Goal: Task Accomplishment & Management: Use online tool/utility

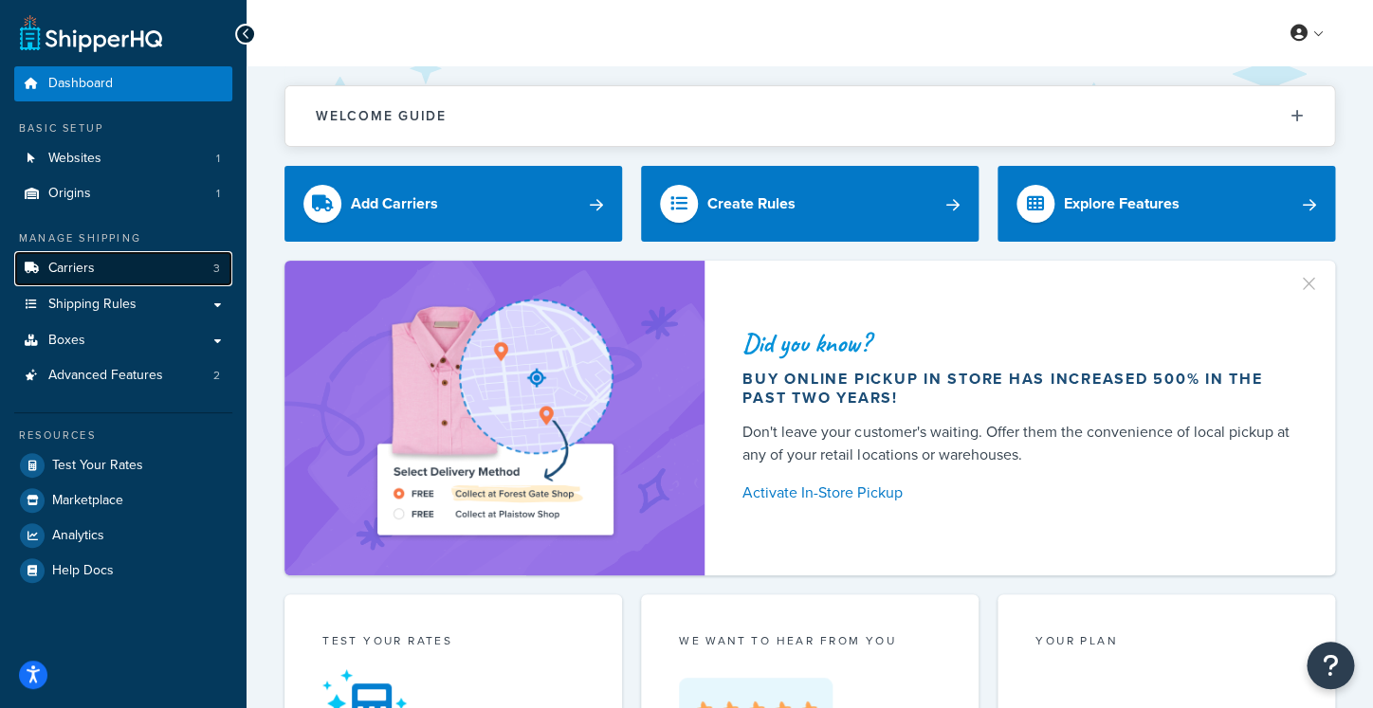
click at [152, 278] on link "Carriers 3" at bounding box center [123, 268] width 218 height 35
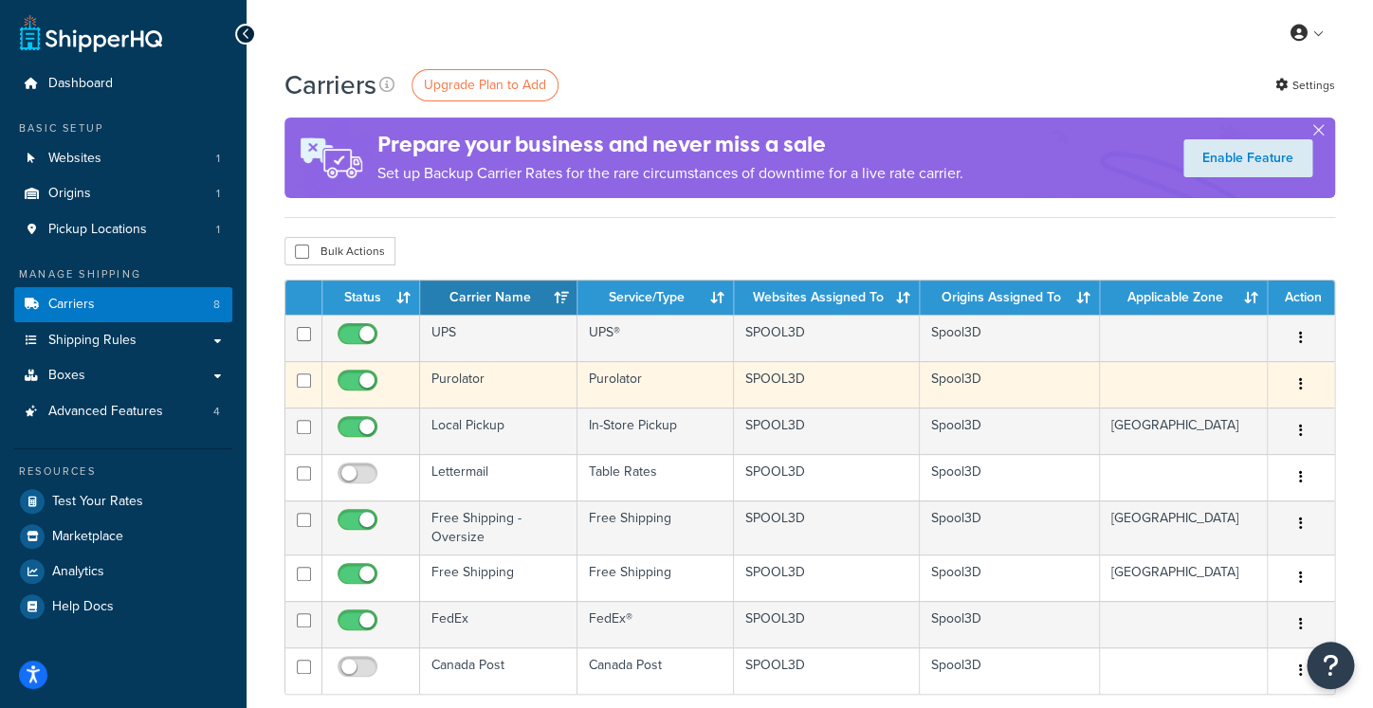
click at [504, 383] on td "Purolator" at bounding box center [498, 384] width 157 height 46
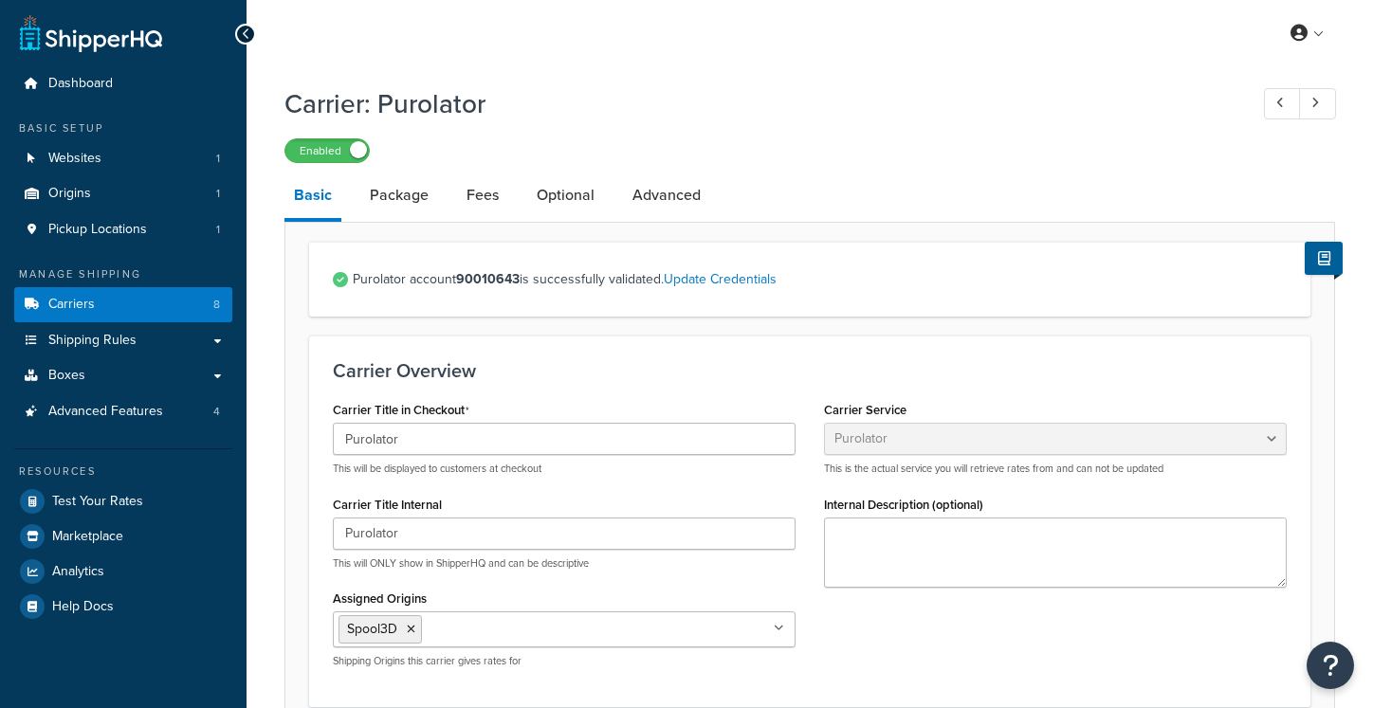
select select "purolator"
select select "kg"
select select "CM"
click at [556, 204] on link "Optional" at bounding box center [565, 196] width 77 height 46
select select "business"
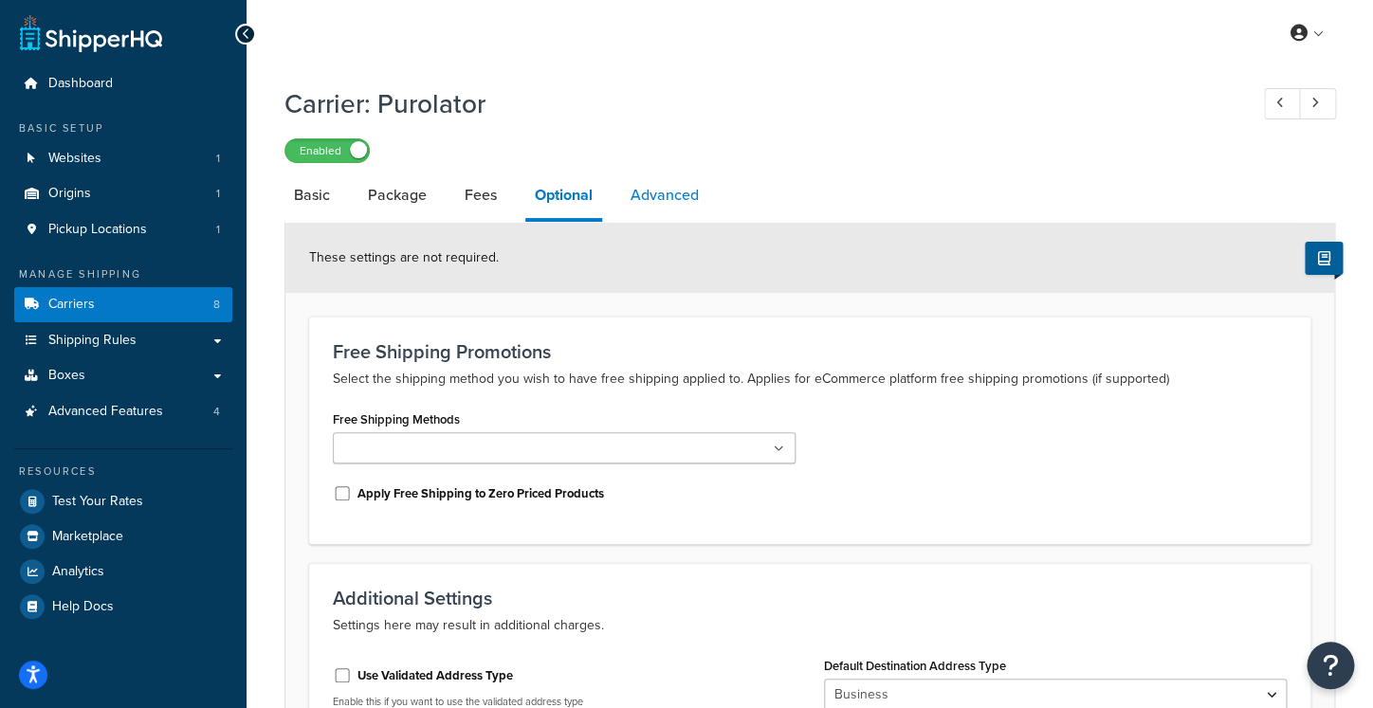
click at [642, 199] on link "Advanced" at bounding box center [664, 196] width 87 height 46
select select "false"
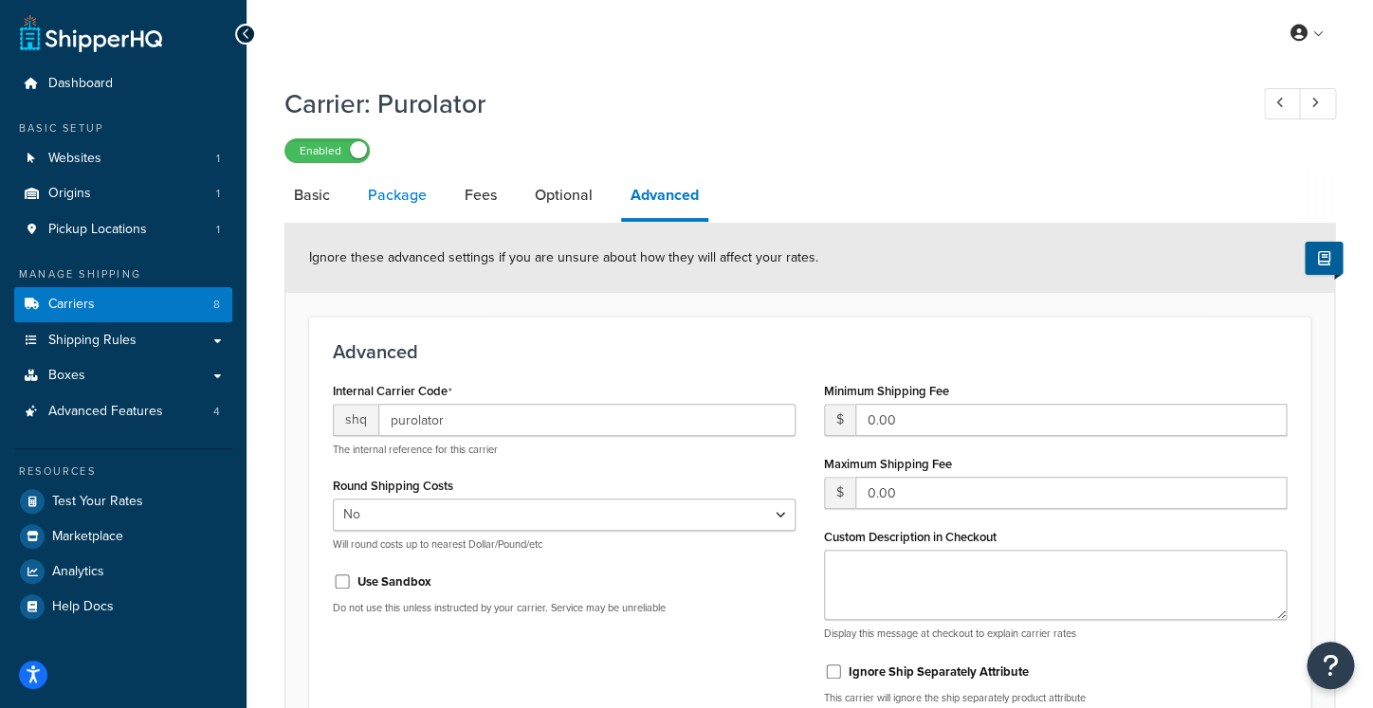
click at [396, 196] on link "Package" at bounding box center [398, 196] width 78 height 46
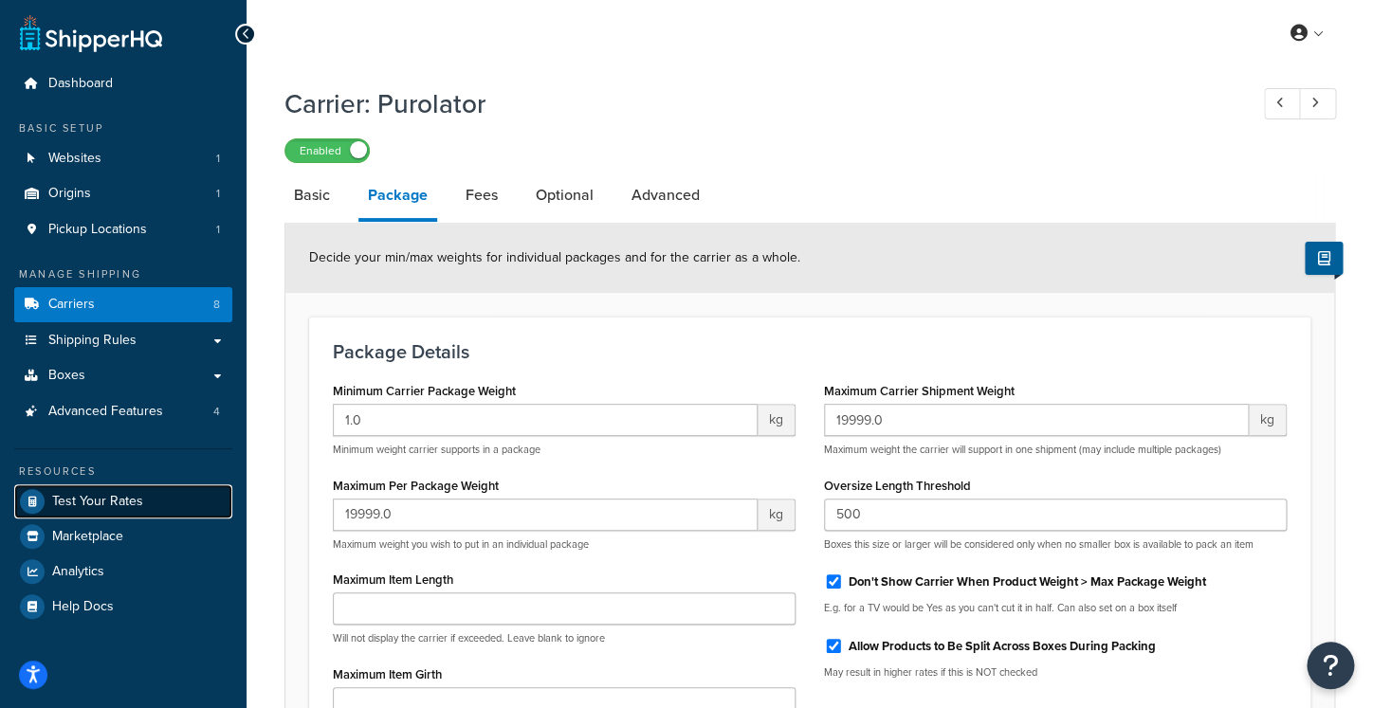
click at [102, 498] on span "Test Your Rates" at bounding box center [97, 502] width 91 height 16
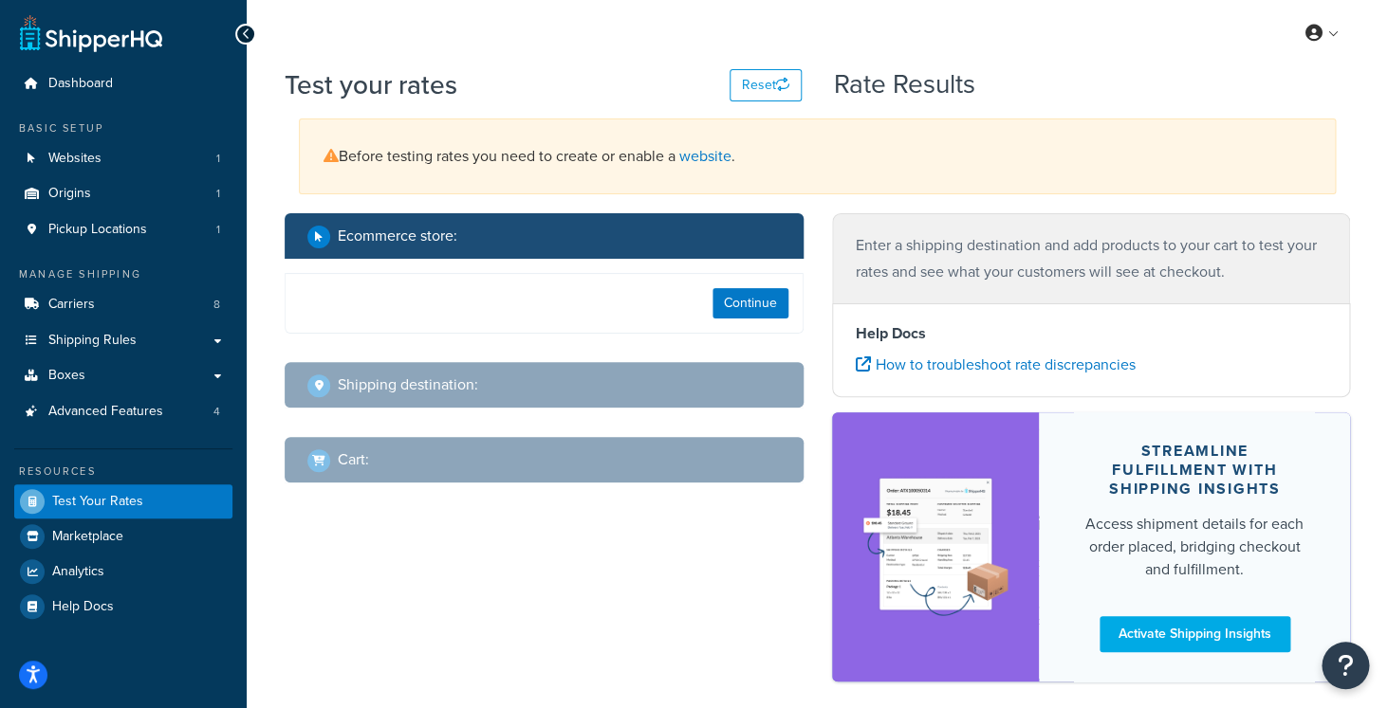
select select "[GEOGRAPHIC_DATA]"
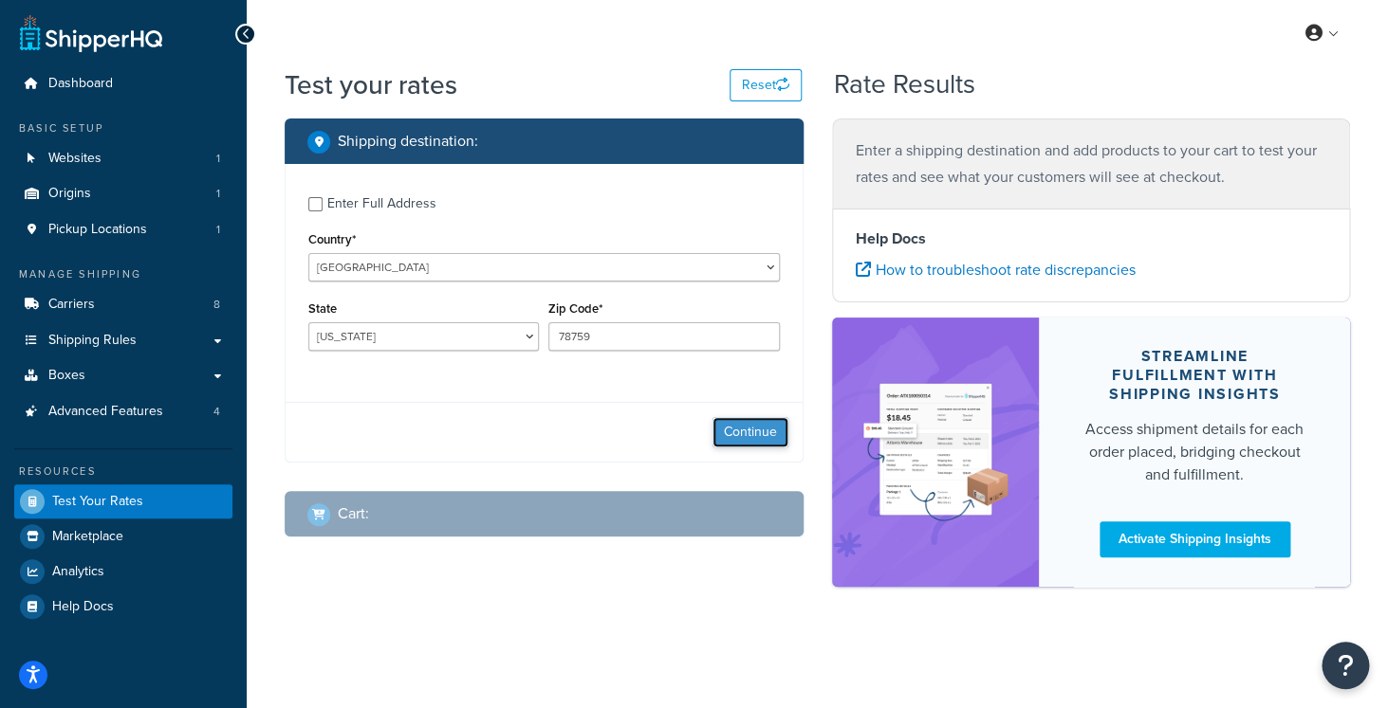
click at [723, 433] on button "Continue" at bounding box center [750, 432] width 76 height 30
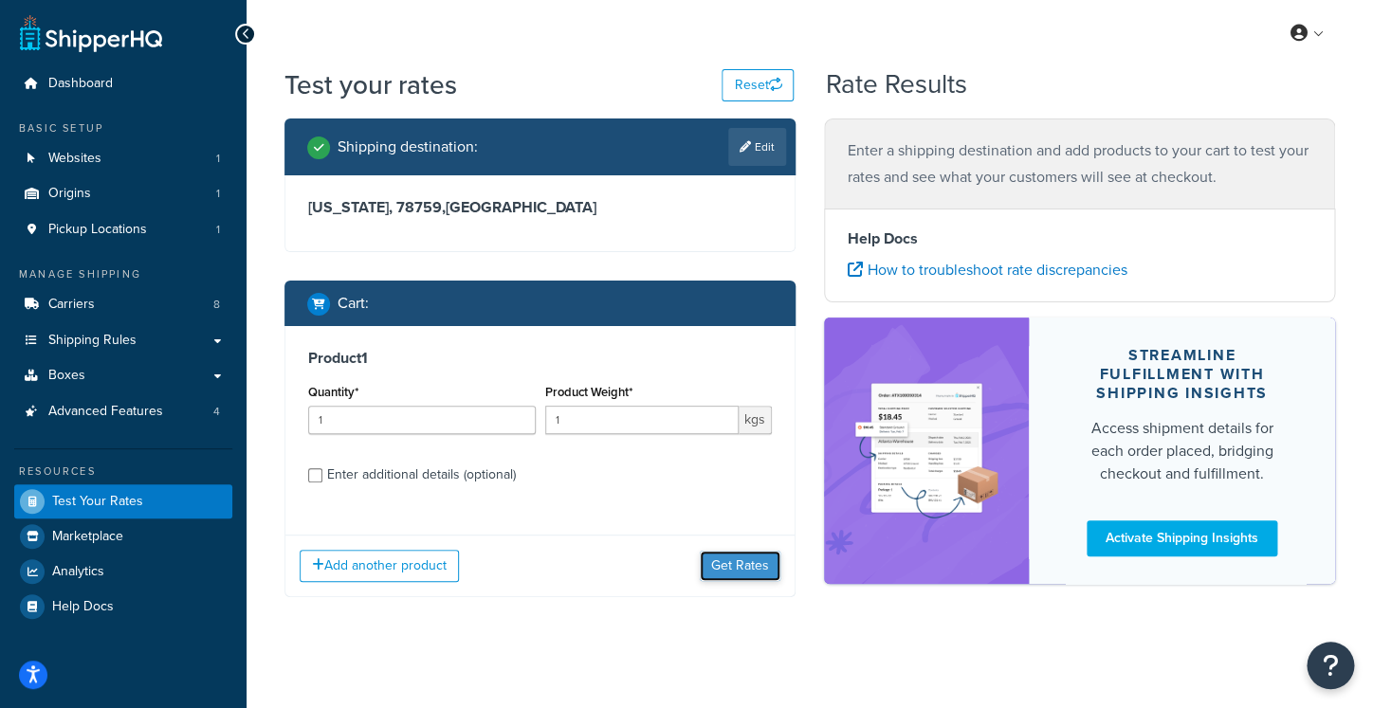
click at [748, 568] on button "Get Rates" at bounding box center [740, 566] width 81 height 30
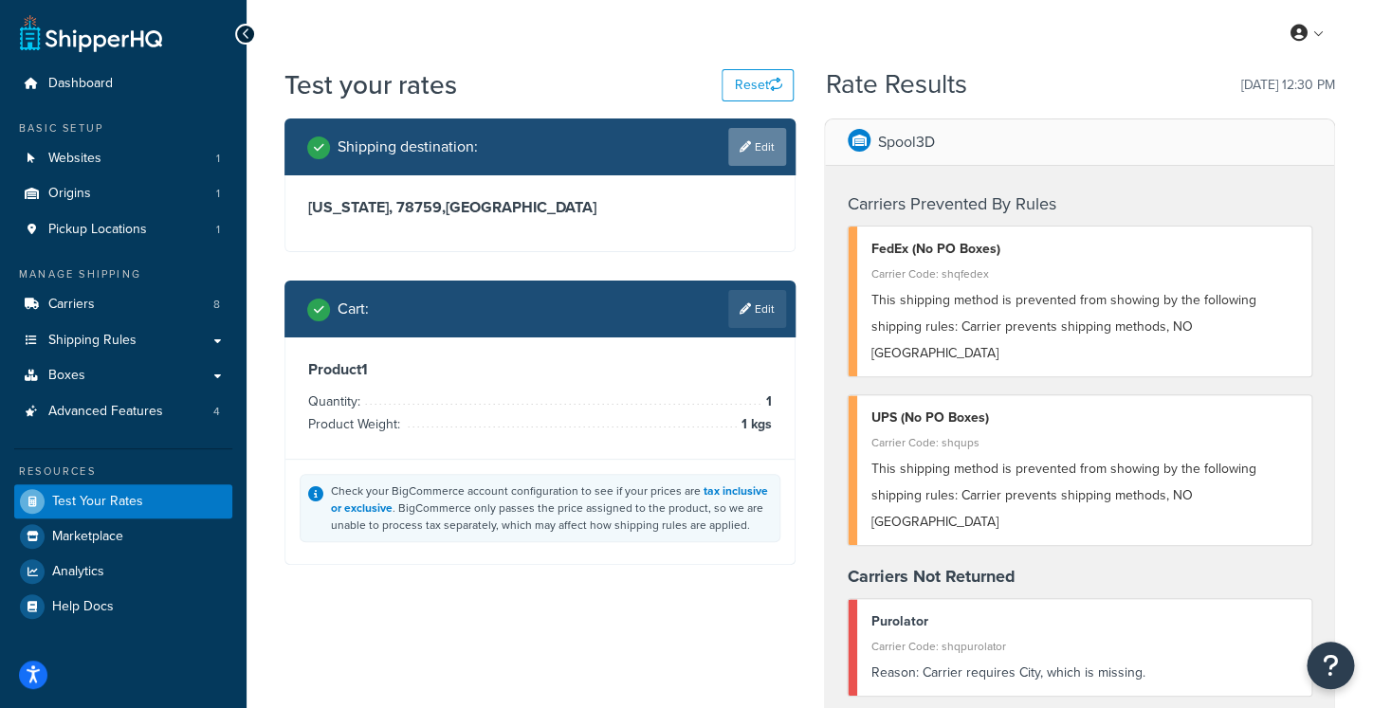
click at [785, 138] on link "Edit" at bounding box center [757, 147] width 58 height 38
select select "[GEOGRAPHIC_DATA]"
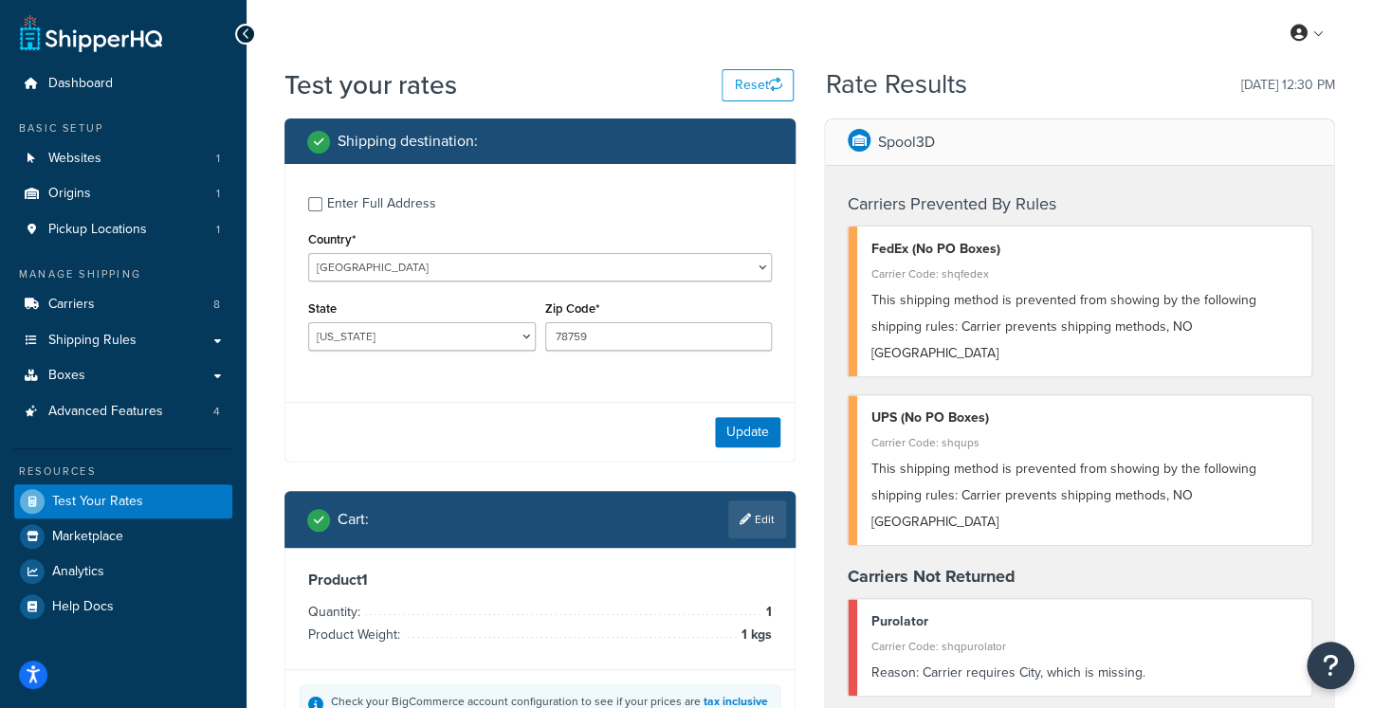
click at [337, 214] on div "Enter Full Address" at bounding box center [381, 204] width 109 height 27
click at [322, 212] on input "Enter Full Address" at bounding box center [315, 204] width 14 height 14
checkbox input "true"
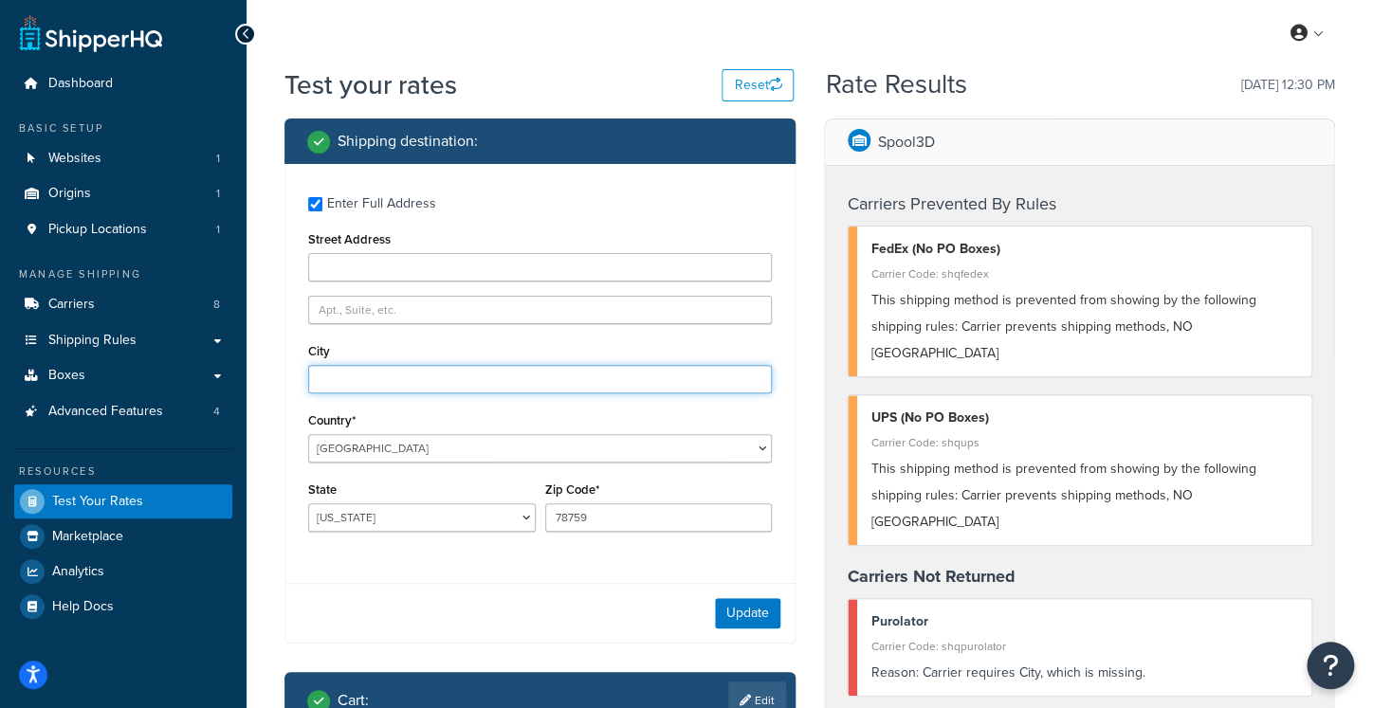
click at [382, 383] on input "City" at bounding box center [540, 379] width 464 height 28
type input "Austin"
click at [752, 610] on button "Update" at bounding box center [747, 613] width 65 height 30
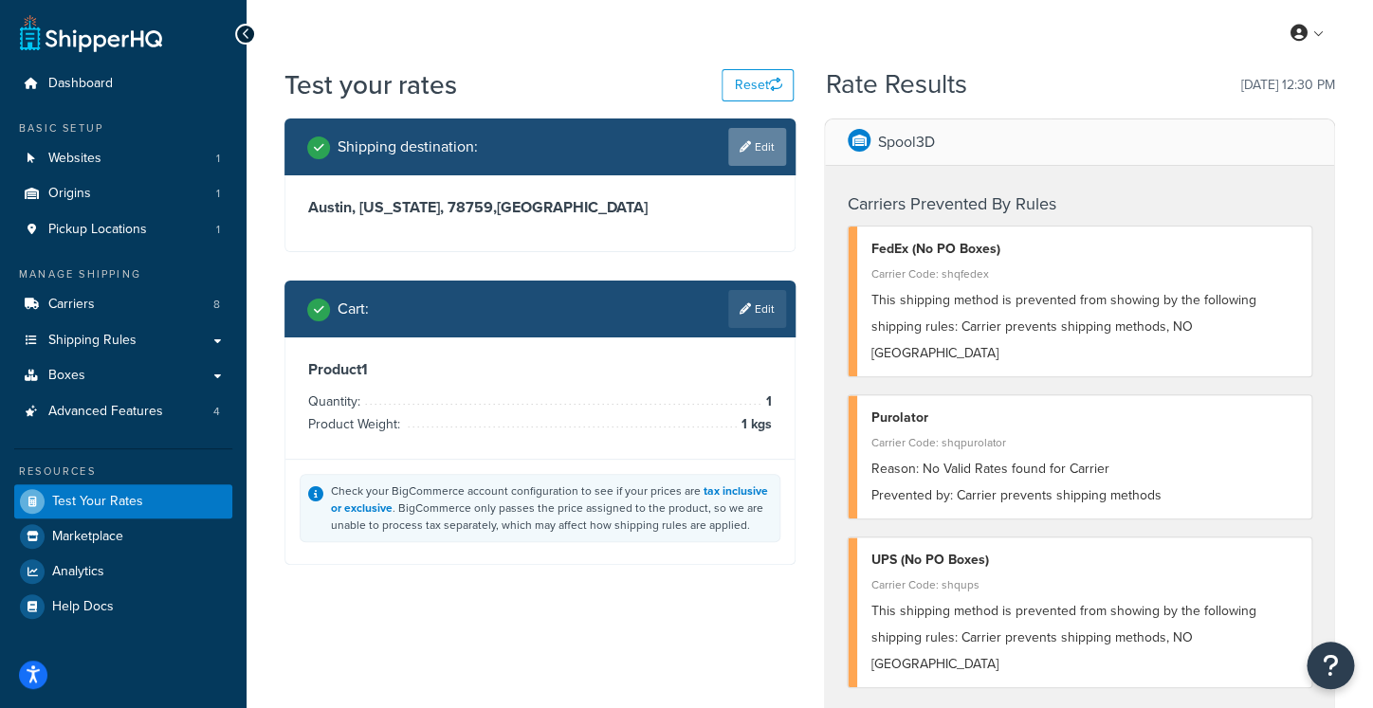
click at [746, 162] on link "Edit" at bounding box center [757, 147] width 58 height 38
select select "[GEOGRAPHIC_DATA]"
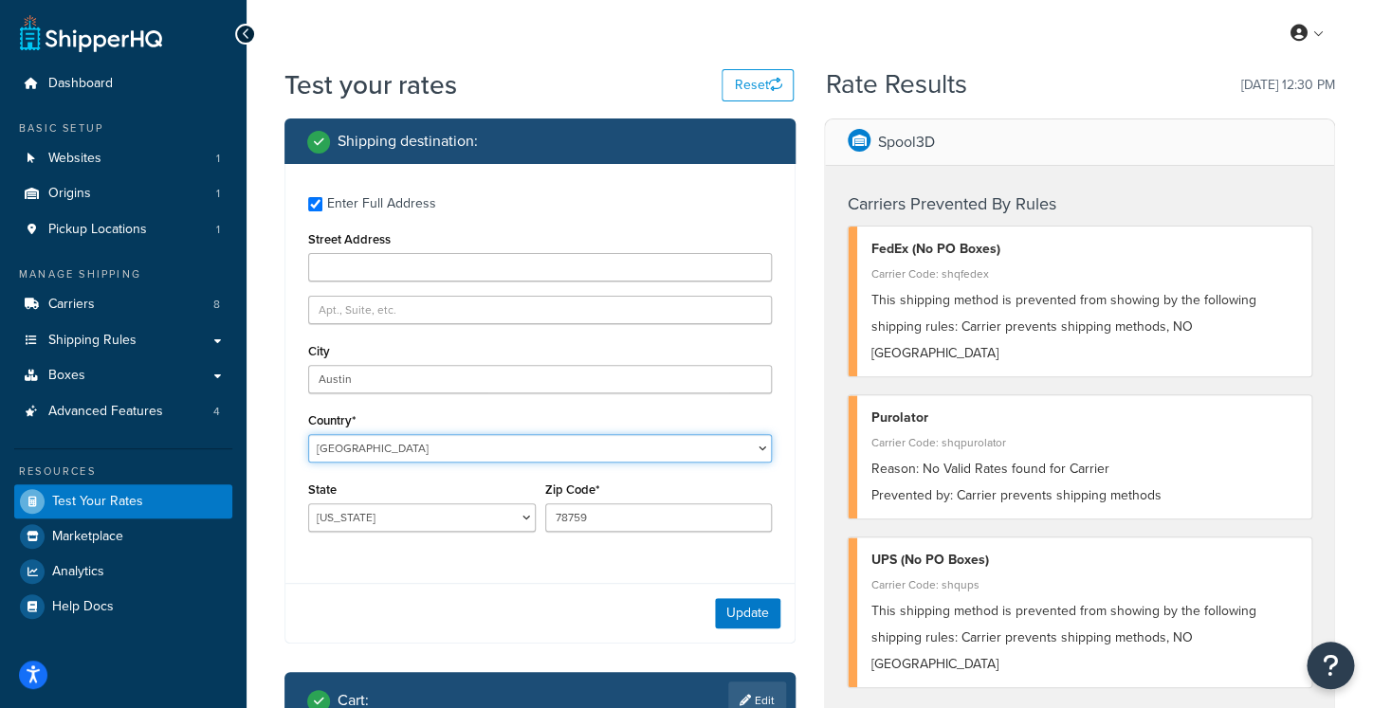
click at [308, 434] on select "[GEOGRAPHIC_DATA] [GEOGRAPHIC_DATA] [GEOGRAPHIC_DATA] [GEOGRAPHIC_DATA] [GEOGRA…" at bounding box center [540, 448] width 464 height 28
select select "CA"
click option "[GEOGRAPHIC_DATA]" at bounding box center [0, 0] width 0 height 0
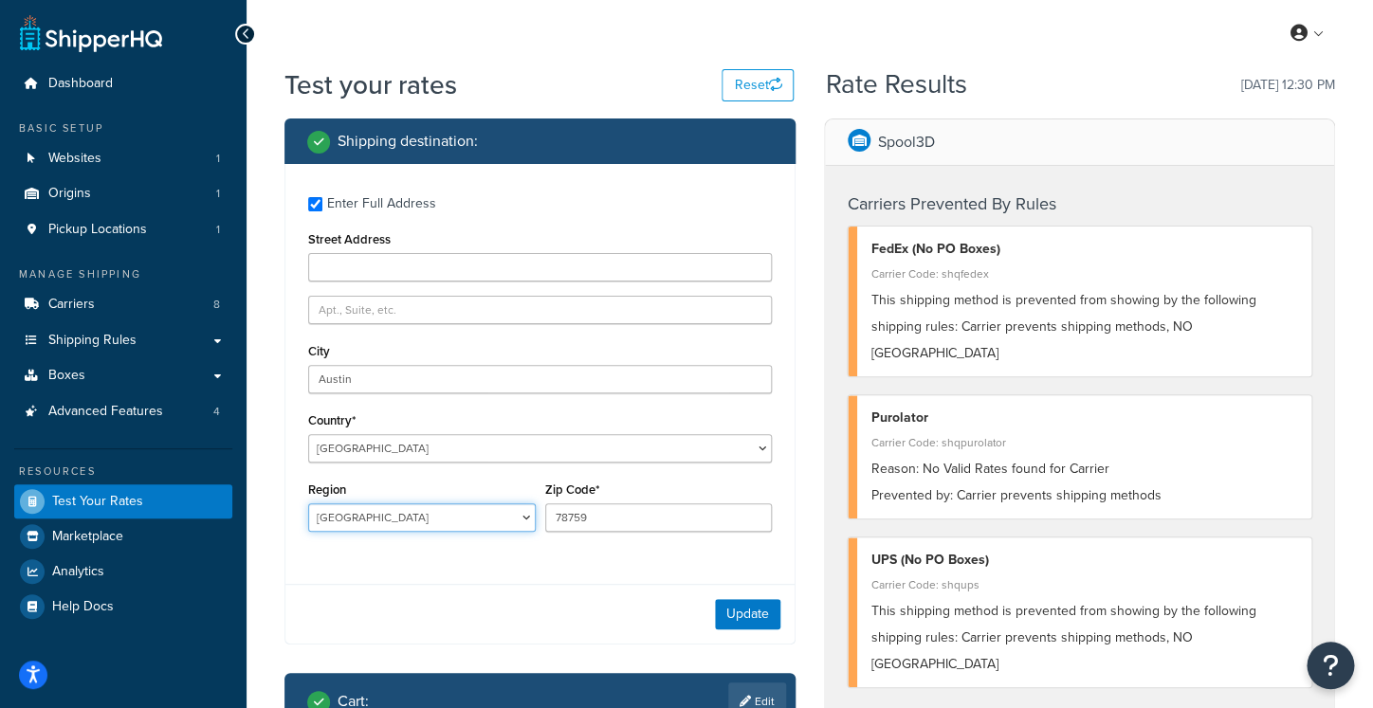
click at [308, 504] on select "[GEOGRAPHIC_DATA] [GEOGRAPHIC_DATA] [GEOGRAPHIC_DATA] [GEOGRAPHIC_DATA] [GEOGRA…" at bounding box center [422, 518] width 228 height 28
select select "ON"
click option "[GEOGRAPHIC_DATA]" at bounding box center [0, 0] width 0 height 0
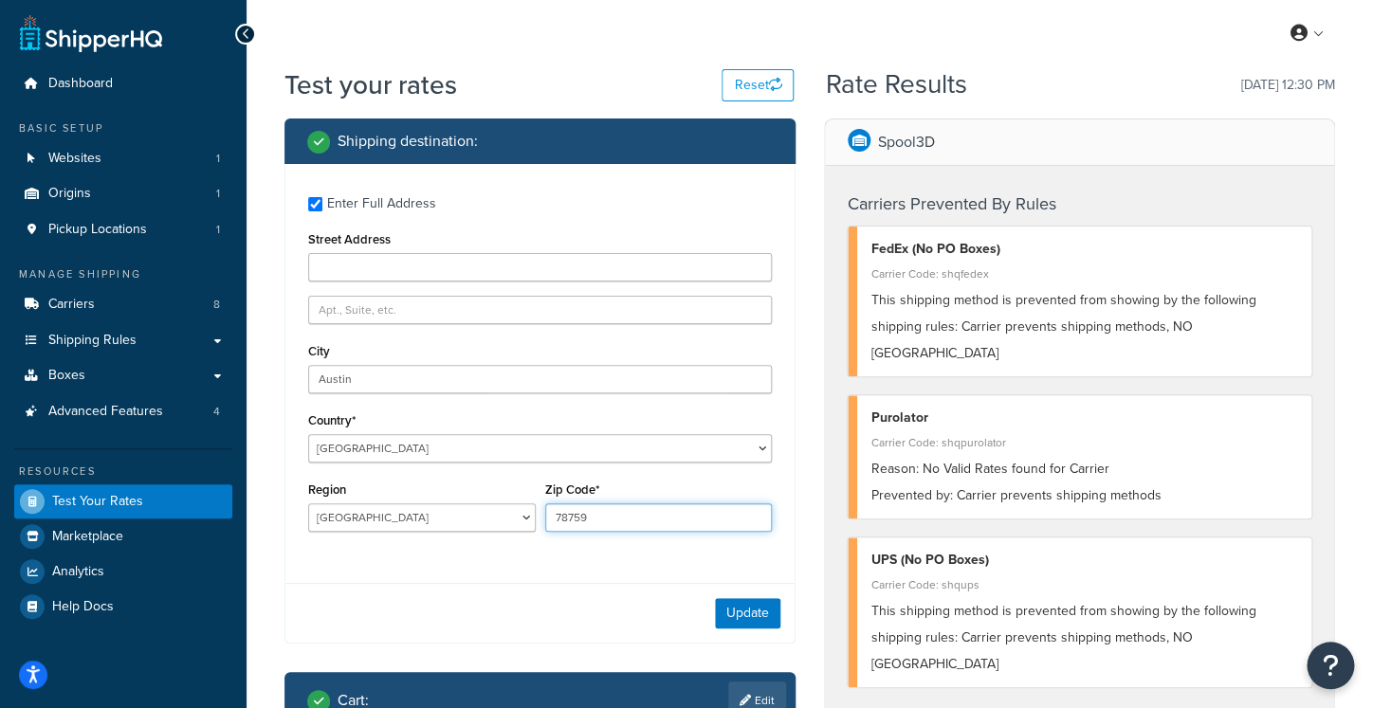
click at [603, 519] on input "78759" at bounding box center [659, 518] width 228 height 28
paste input "N0B 2J0"
type input "N0B 2J0"
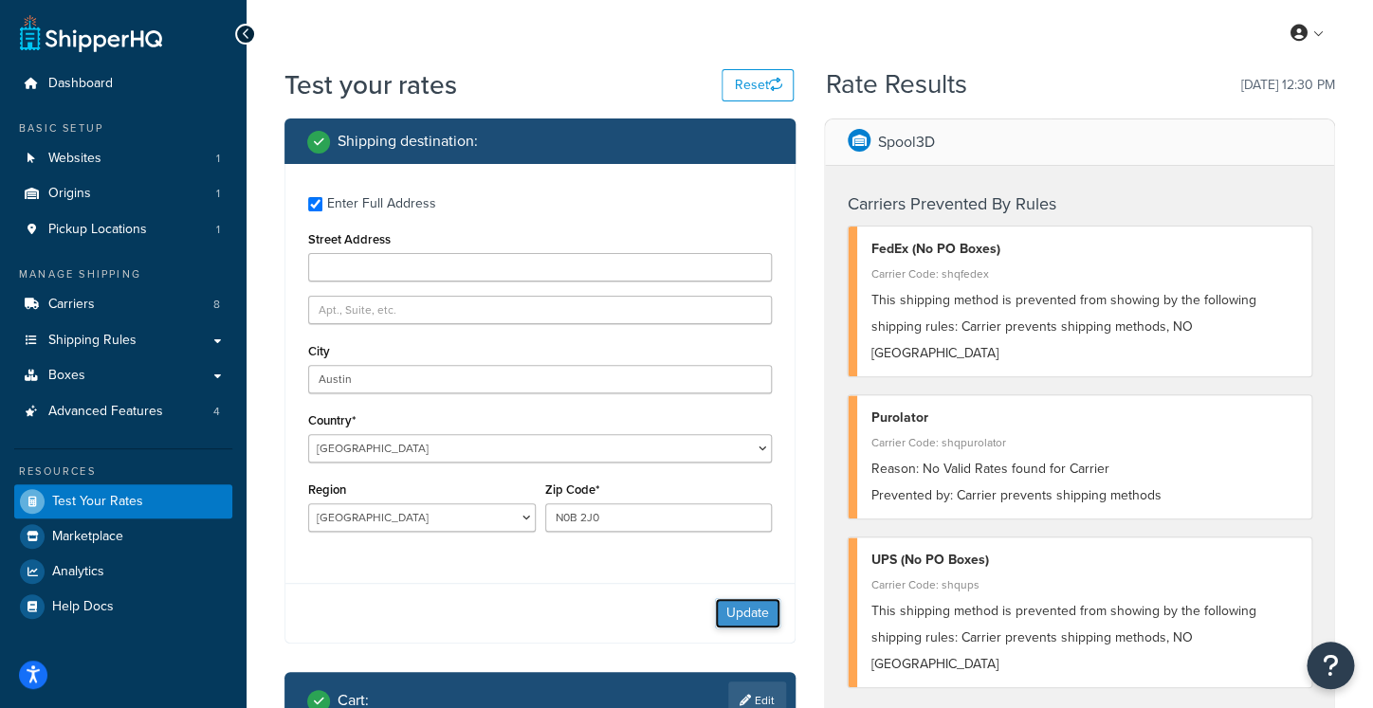
click at [770, 621] on button "Update" at bounding box center [747, 613] width 65 height 30
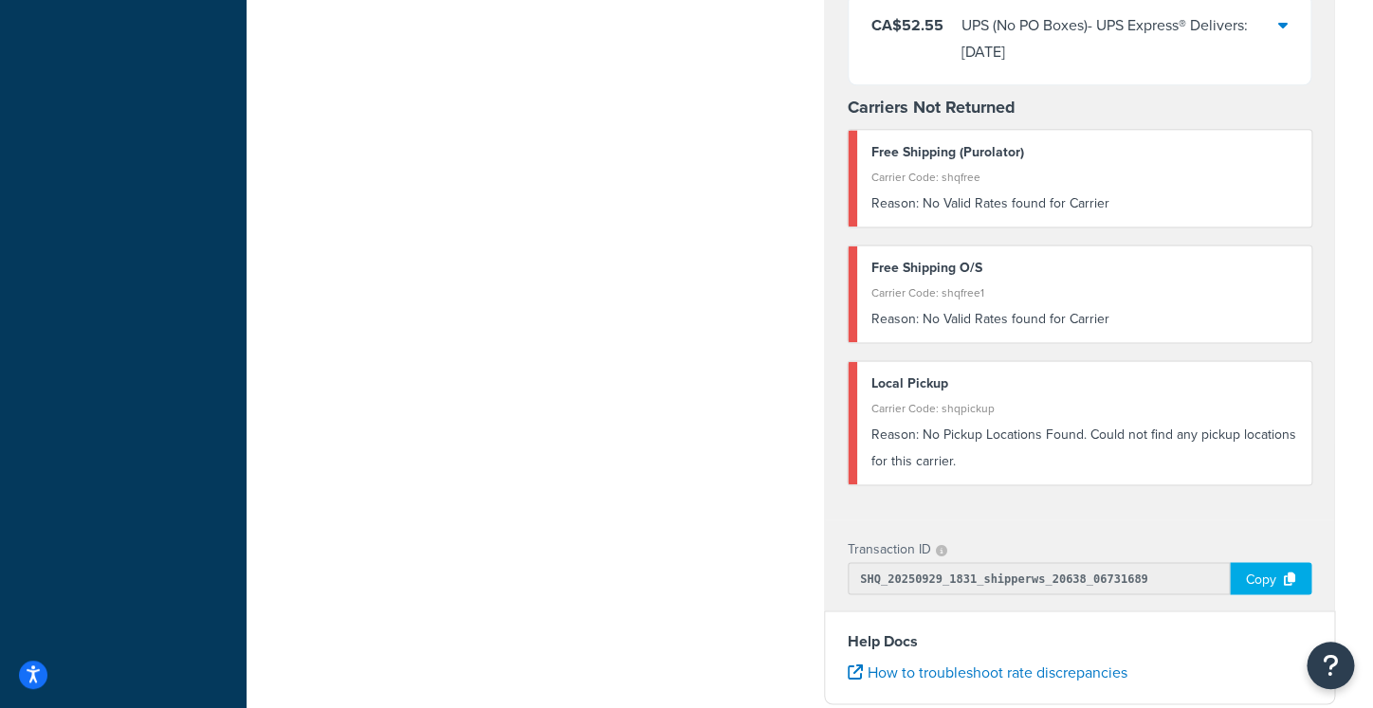
scroll to position [1062, 0]
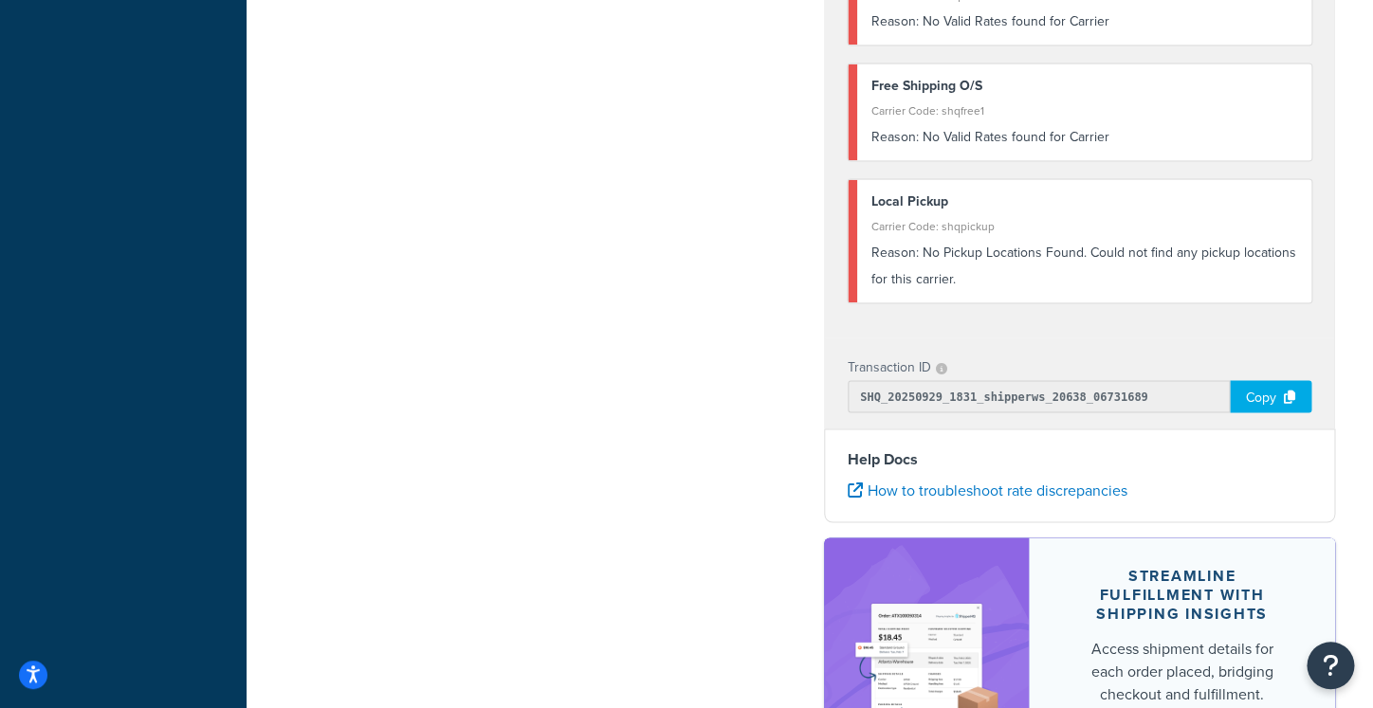
click at [1261, 413] on div "Copy" at bounding box center [1271, 396] width 82 height 32
